Goal: Transaction & Acquisition: Purchase product/service

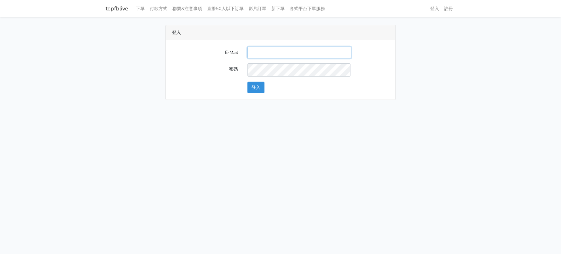
click at [275, 58] on input "E-Mail" at bounding box center [299, 53] width 104 height 12
type input "[EMAIL_ADDRESS][DOMAIN_NAME]"
click at [252, 93] on button "登入" at bounding box center [255, 88] width 17 height 12
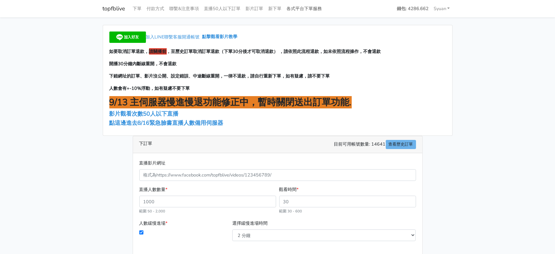
click at [325, 15] on link "各式平台下單服務" at bounding box center [304, 9] width 40 height 12
click at [325, 11] on link "各式平台下單服務" at bounding box center [304, 9] width 40 height 12
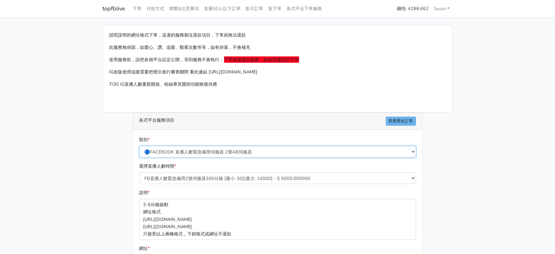
click at [196, 158] on select "🔵FACEBOOK 直播人數緊急備用伺服器 2號AB伺服器 🔵FACEBOOK 網軍專用貼文留言 安全保密 🔵9/30 FACEBOOK 直播人數緩慢進場緩慢…" at bounding box center [277, 152] width 277 height 12
select select "🔵2/12新增FACEBOOK 直播人數緊急備用伺服器 SC伺服器"
click at [140, 158] on select "🔵FACEBOOK 直播人數緊急備用伺服器 2號AB伺服器 🔵FACEBOOK 網軍專用貼文留言 安全保密 🔵9/30 FACEBOOK 直播人數緩慢進場緩慢…" at bounding box center [277, 152] width 277 height 12
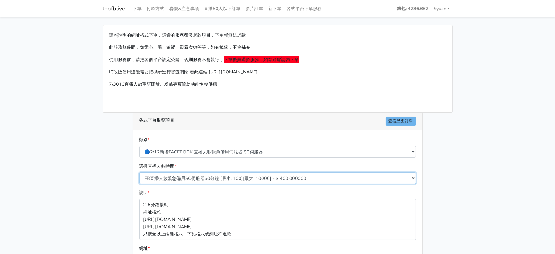
click at [209, 184] on select "FB直播人數緊急備用SC伺服器60分鐘 [最小: 100][最大: 10000] - $ 400.000000 FB直播人數緊急備用SC伺服器120分鐘 [最…" at bounding box center [277, 178] width 277 height 12
select select "636"
click at [140, 184] on select "FB直播人數緊急備用SC伺服器60分鐘 [最小: 100][最大: 10000] - $ 400.000000 FB直播人數緊急備用SC伺服器120分鐘 [最…" at bounding box center [277, 178] width 277 height 12
click at [84, 180] on main "請照說明的網址格式下單，這邊的服務都沒退款項目，下單就無法退款 此服務無保固，如愛心、讚、追蹤、觀看次數等等，如有掉落，不會補充 使用服務前，請把各個平台設定…" at bounding box center [277, 186] width 555 height 339
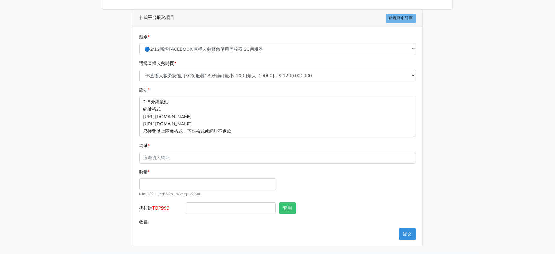
scroll to position [146, 0]
click at [184, 178] on input "數量 *" at bounding box center [207, 184] width 137 height 12
type input "300"
type input "360.000"
click at [280, 202] on button "套用" at bounding box center [287, 208] width 17 height 12
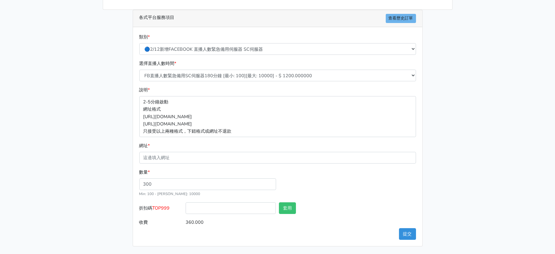
click at [161, 205] on span "TOP999" at bounding box center [161, 208] width 17 height 6
click at [186, 202] on input "折扣碼 TOP999" at bounding box center [231, 208] width 90 height 12
click at [161, 205] on span "TOP999" at bounding box center [161, 208] width 17 height 6
click at [186, 202] on input "折扣碼 TOP999" at bounding box center [231, 208] width 90 height 12
copy span "TOP999"
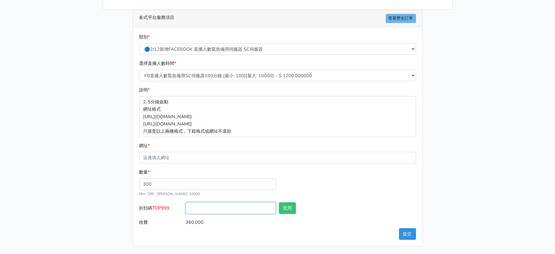
click at [248, 206] on input "折扣碼 TOP999" at bounding box center [231, 208] width 90 height 12
paste input "TOP999"
type input "TOP999"
drag, startPoint x: 369, startPoint y: 186, endPoint x: 279, endPoint y: 201, distance: 90.7
click at [365, 187] on div "數量 * 300 Min: 100 - Max: 10000" at bounding box center [278, 186] width 280 height 34
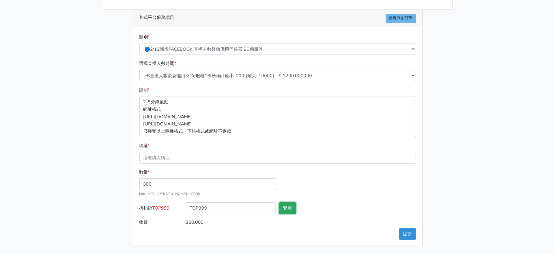
click at [286, 202] on button "套用" at bounding box center [287, 208] width 17 height 12
type input "套用失敗"
click at [512, 186] on main "請照說明的網址格式下單，這邊的服務都沒退款項目，下單就無法退款 此服務無保固，如愛心、讚、追蹤、觀看次數等等，如有掉落，不會補充 使用服務前，請把各個平台設定…" at bounding box center [277, 84] width 555 height 339
click at [199, 142] on div "網址 *" at bounding box center [277, 152] width 277 height 21
click at [191, 154] on form "類別 * 🔵FACEBOOK 直播人數緊急備用伺服器 2號AB伺服器 🔵FACEBOOK 網軍專用貼文留言 安全保密 🔵9/30 FACEBOOK 直播人數緩…" at bounding box center [277, 130] width 277 height 195
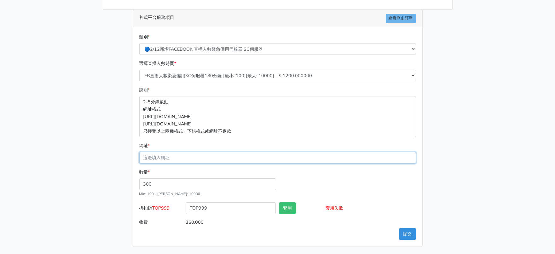
click at [195, 152] on input "網址 *" at bounding box center [277, 158] width 277 height 12
paste input "https://www.facebook.com/100063606982427/videos/757956127038004"
click at [364, 152] on input "https://www.facebook.com/100063606982427/videos/757956127038004" at bounding box center [277, 158] width 277 height 12
click at [363, 152] on input "https://www.facebook.com/100063606982427/videos/757956127038004" at bounding box center [277, 158] width 277 height 12
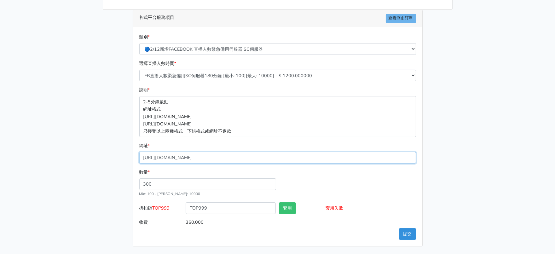
drag, startPoint x: 363, startPoint y: 146, endPoint x: 40, endPoint y: 165, distance: 324.0
click at [40, 165] on main "請照說明的網址格式下單，這邊的服務都沒退款項目，下單就無法退款 此服務無保固，如愛心、讚、追蹤、觀看次數等等，如有掉落，不會補充 使用服務前，請把各個平台設定…" at bounding box center [277, 84] width 555 height 339
paste input "111931884637472"
type input "https://www.facebook.com/100063606982427/videos/1119318846374724"
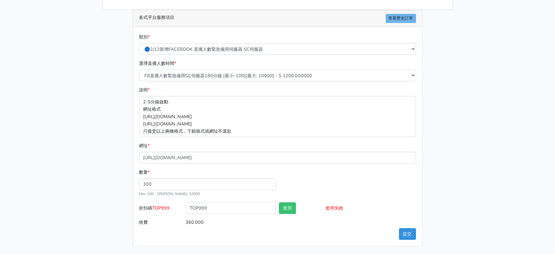
click at [60, 140] on main "請照說明的網址格式下單，這邊的服務都沒退款項目，下單就無法退款 此服務無保固，如愛心、讚、追蹤、觀看次數等等，如有掉落，不會補充 使用服務前，請把各個平台設定…" at bounding box center [277, 84] width 555 height 339
click at [401, 234] on button "提交" at bounding box center [407, 234] width 17 height 12
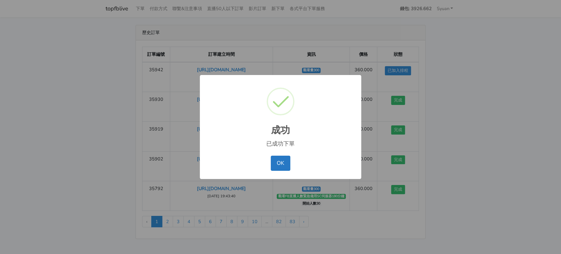
drag, startPoint x: 275, startPoint y: 165, endPoint x: 264, endPoint y: 169, distance: 12.0
click at [275, 165] on button "OK" at bounding box center [280, 163] width 19 height 15
